Goal: Transaction & Acquisition: Purchase product/service

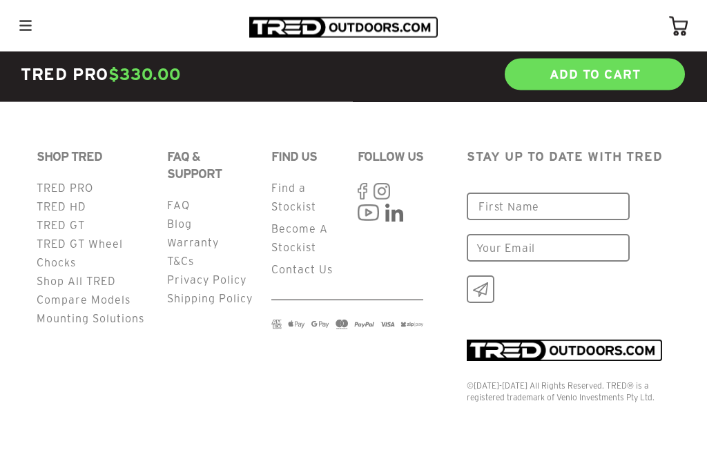
scroll to position [6668, 0]
click at [113, 325] on link "Mounting Solutions" at bounding box center [91, 319] width 108 height 12
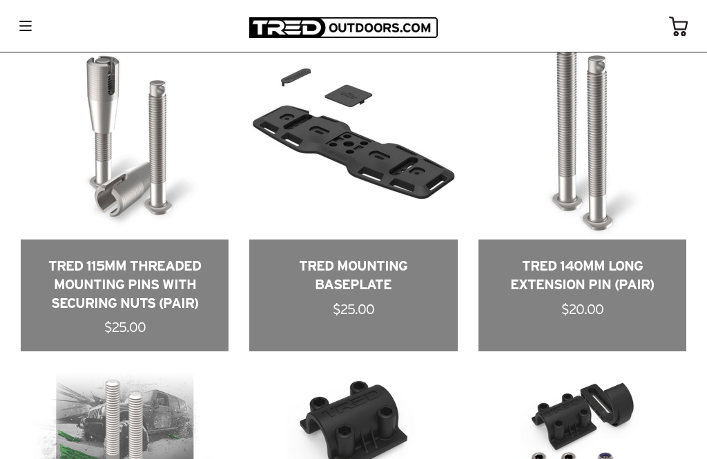
scroll to position [625, 0]
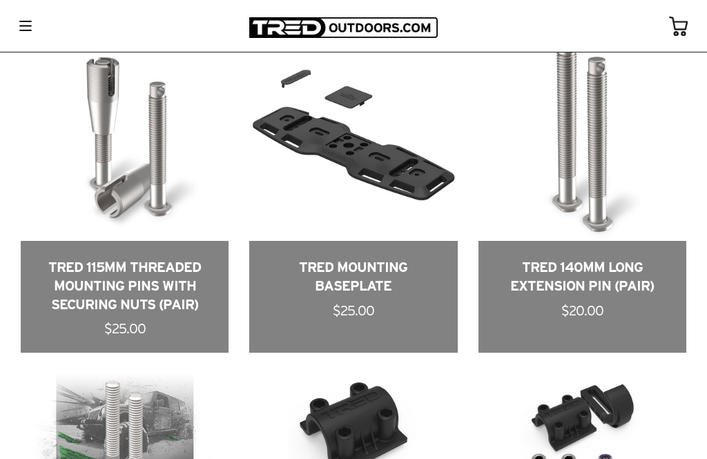
click at [447, 216] on link at bounding box center [353, 193] width 208 height 320
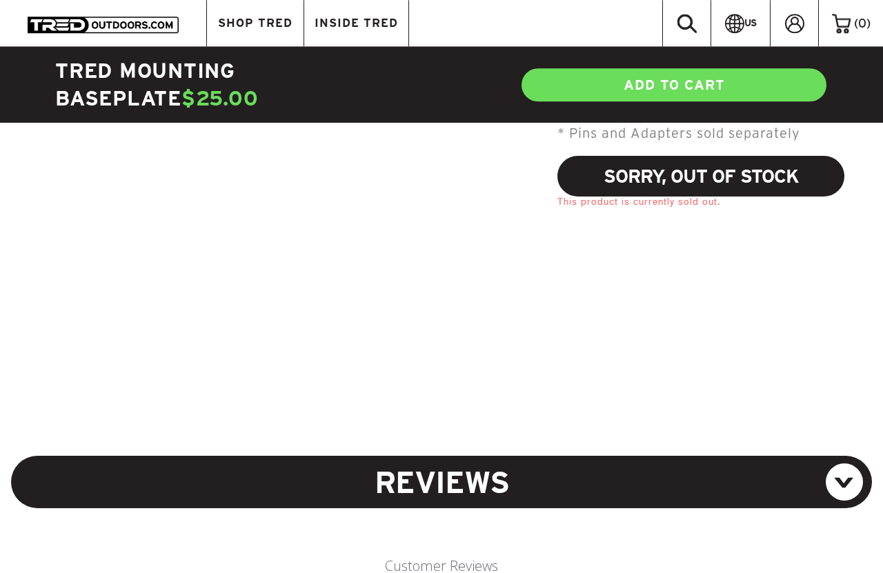
scroll to position [1227, 0]
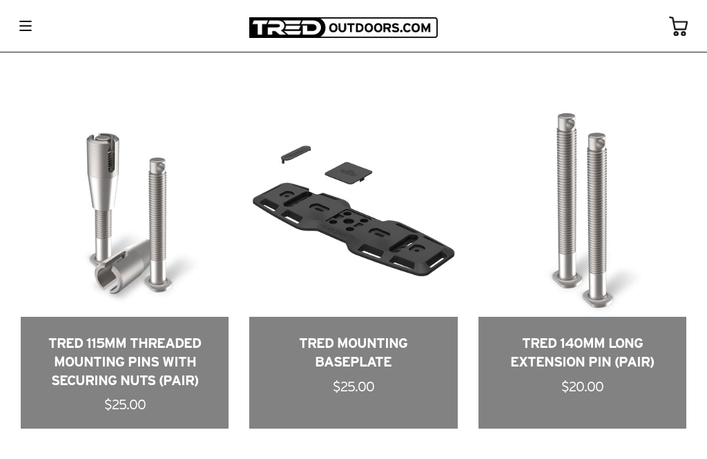
scroll to position [557, 0]
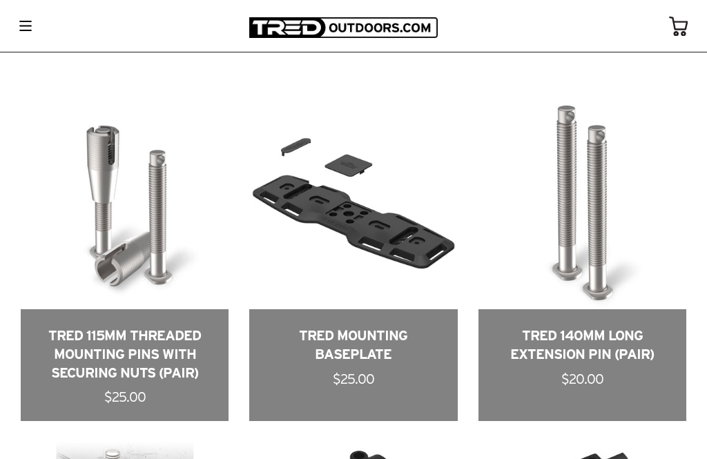
click at [72, 413] on link at bounding box center [125, 261] width 208 height 320
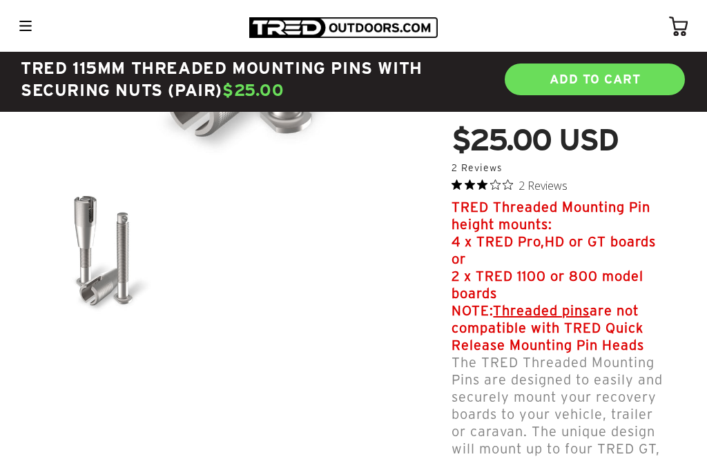
scroll to position [393, 0]
